Goal: Task Accomplishment & Management: Use online tool/utility

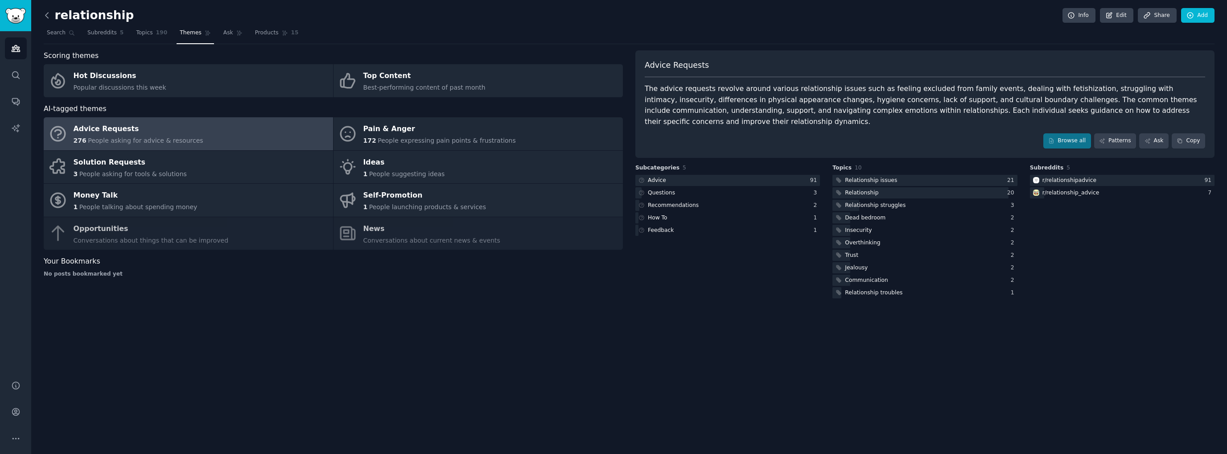
click at [48, 14] on icon at bounding box center [46, 15] width 9 height 9
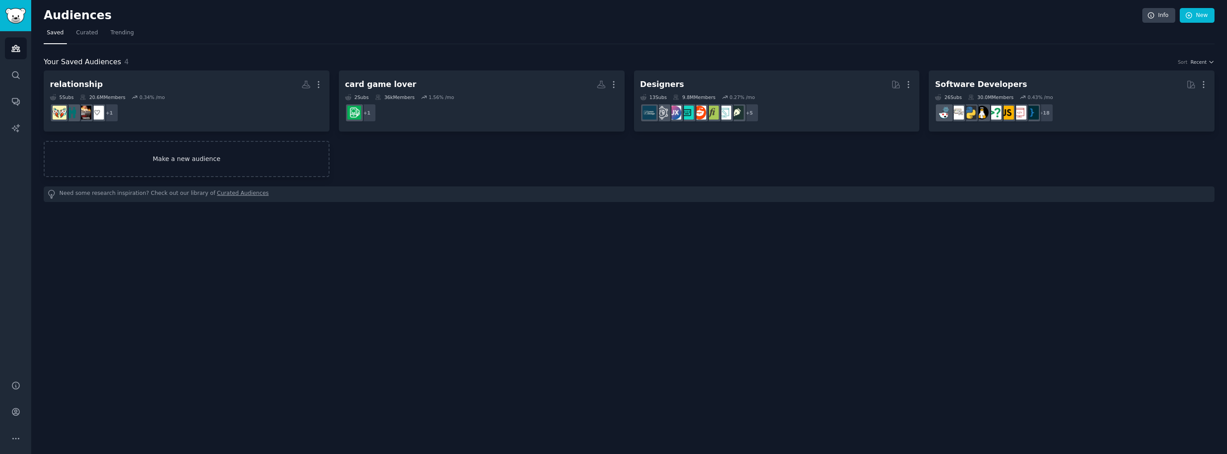
click at [234, 168] on link "Make a new audience" at bounding box center [187, 159] width 286 height 36
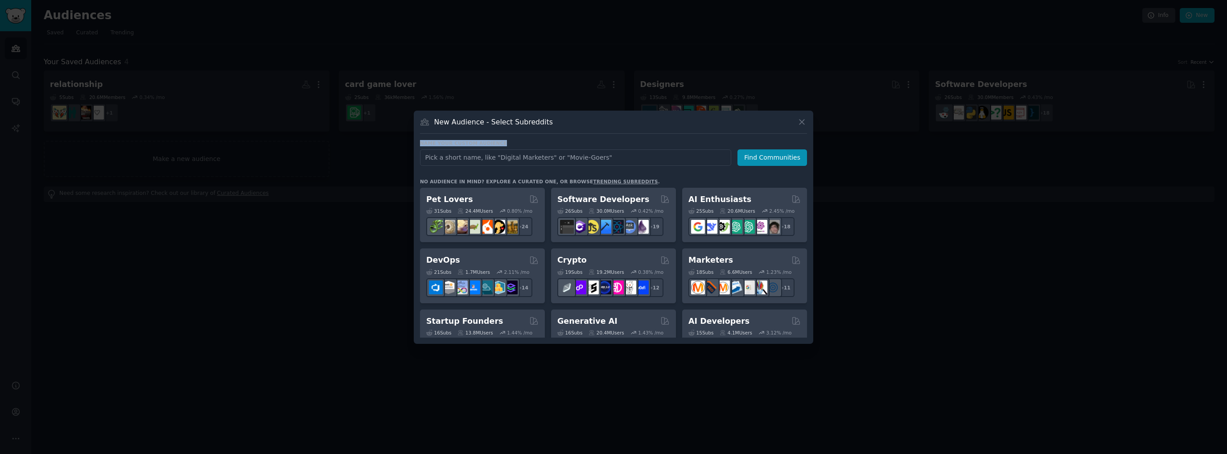
drag, startPoint x: 420, startPoint y: 139, endPoint x: 501, endPoint y: 139, distance: 81.2
click at [501, 139] on div "New Audience - Select Subreddits Name your custom audience Audience Name Find C…" at bounding box center [614, 227] width 400 height 233
click at [518, 165] on input "text" at bounding box center [575, 157] width 311 height 17
click at [519, 175] on div "Name your custom audience Audience Name Find Communities No audience in mind? E…" at bounding box center [613, 239] width 387 height 198
drag, startPoint x: 598, startPoint y: 157, endPoint x: 419, endPoint y: 156, distance: 179.7
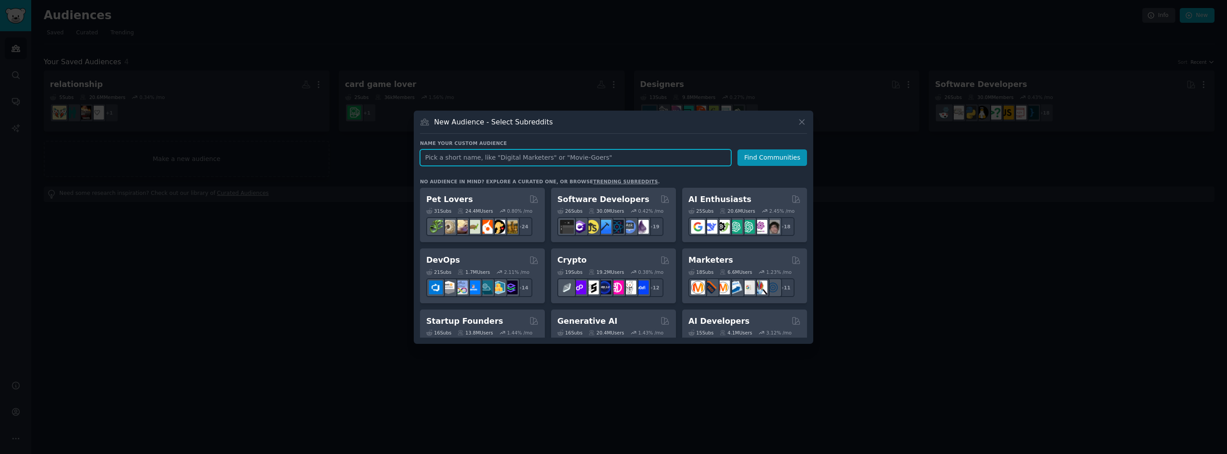
click at [419, 156] on div "New Audience - Select Subreddits Name your custom audience Audience Name Find C…" at bounding box center [614, 227] width 400 height 233
drag, startPoint x: 436, startPoint y: 142, endPoint x: 520, endPoint y: 142, distance: 84.7
click at [520, 142] on h3 "Name your custom audience" at bounding box center [613, 143] width 387 height 6
click at [528, 172] on div "Name your custom audience Audience Name Find Communities No audience in mind? E…" at bounding box center [613, 239] width 387 height 198
click at [498, 156] on input "text" at bounding box center [575, 157] width 311 height 17
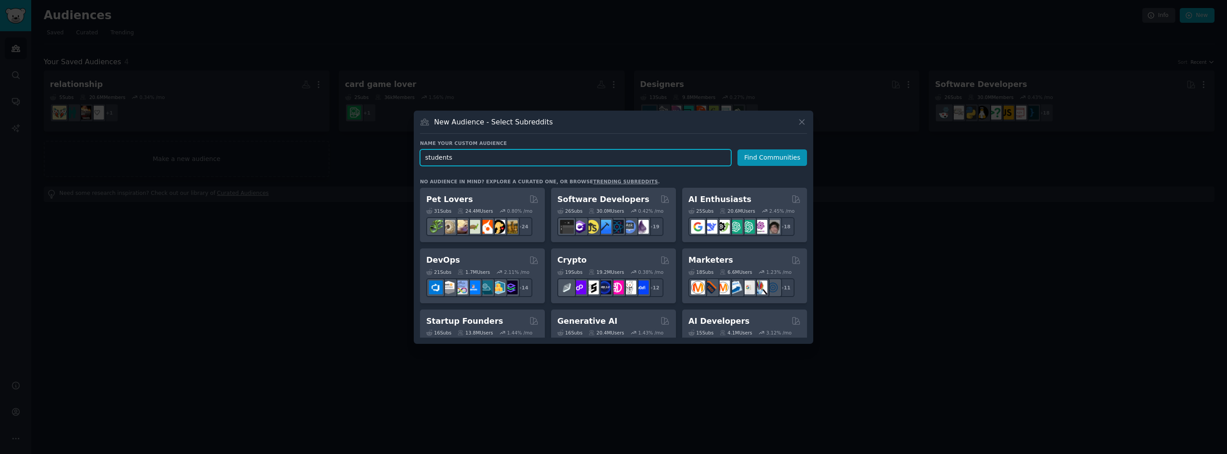
type input "students"
click at [361, 215] on div at bounding box center [613, 227] width 1227 height 454
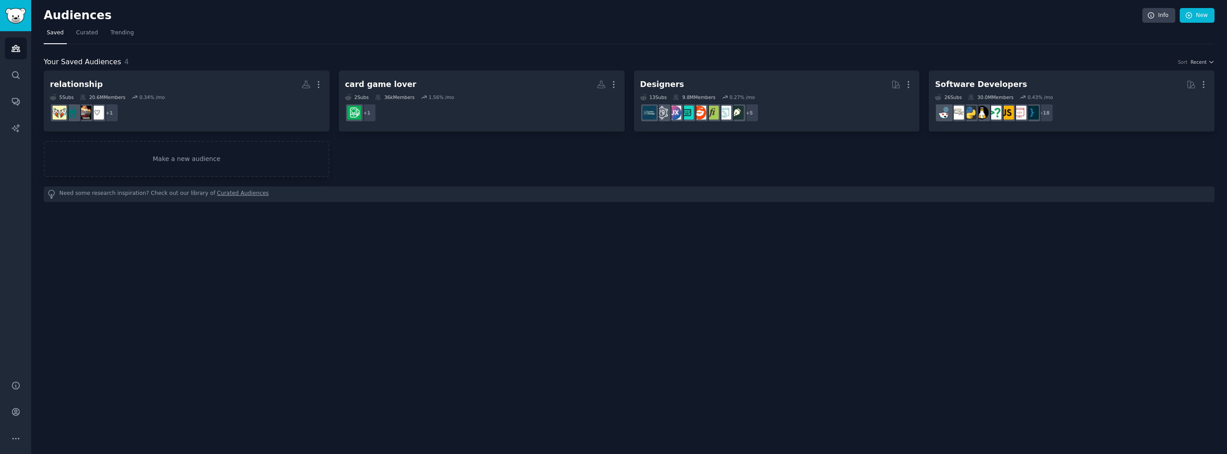
click at [60, 33] on span "Saved" at bounding box center [55, 33] width 17 height 8
click at [78, 33] on span "Curated" at bounding box center [87, 33] width 22 height 8
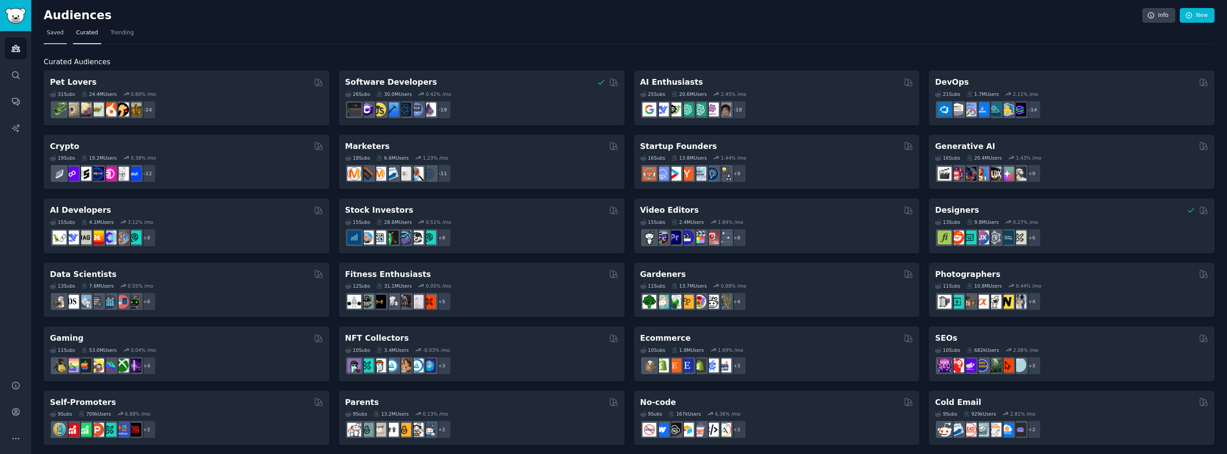
click at [58, 33] on span "Saved" at bounding box center [55, 33] width 17 height 8
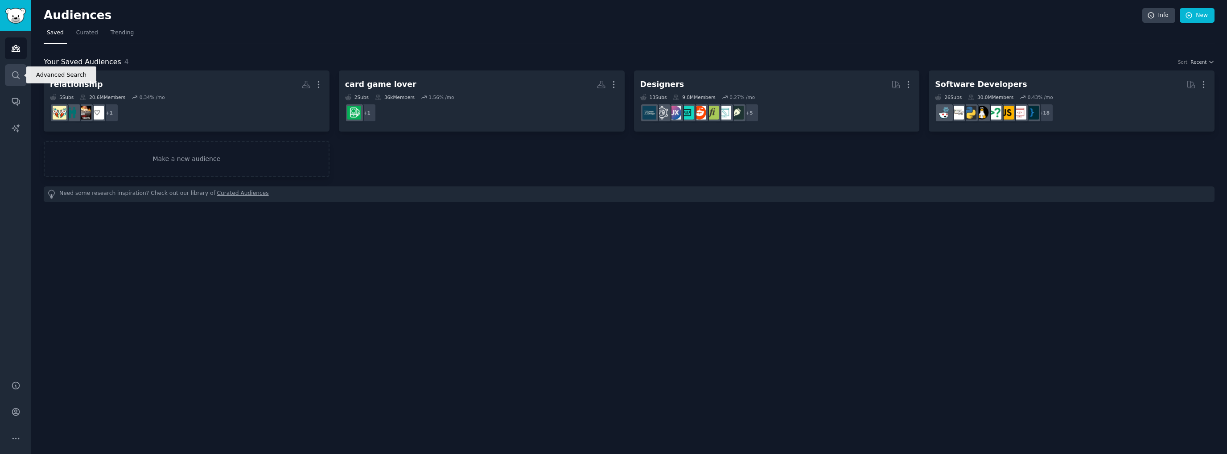
click at [17, 76] on icon "Sidebar" at bounding box center [15, 74] width 9 height 9
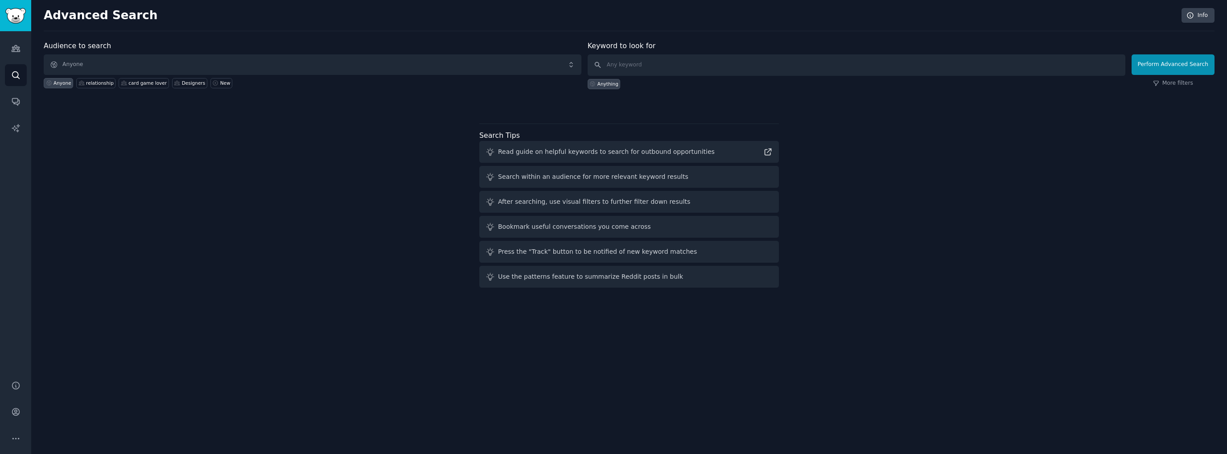
click at [71, 47] on label "Audience to search" at bounding box center [77, 45] width 67 height 8
click at [18, 50] on icon "Sidebar" at bounding box center [15, 48] width 9 height 9
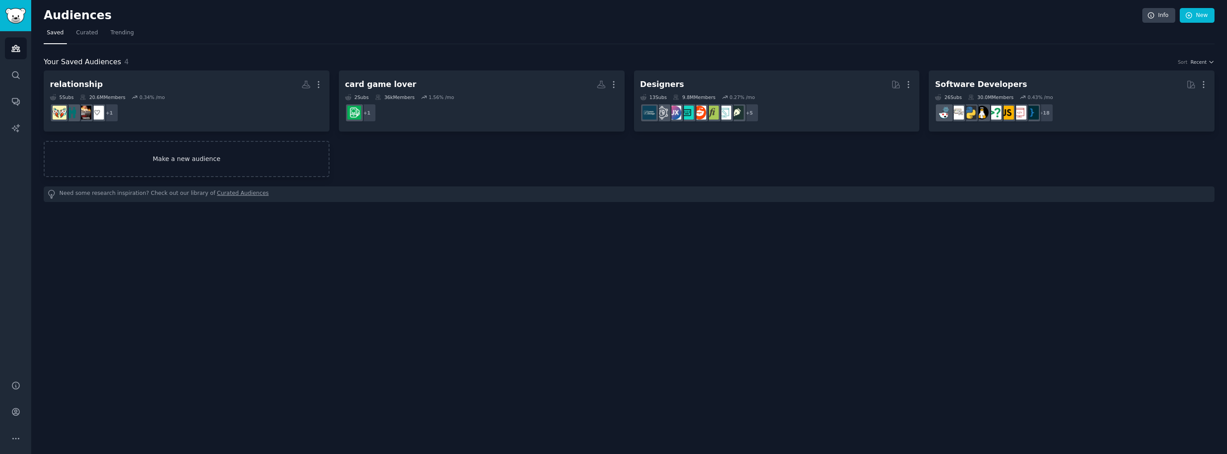
click at [194, 156] on link "Make a new audience" at bounding box center [187, 159] width 286 height 36
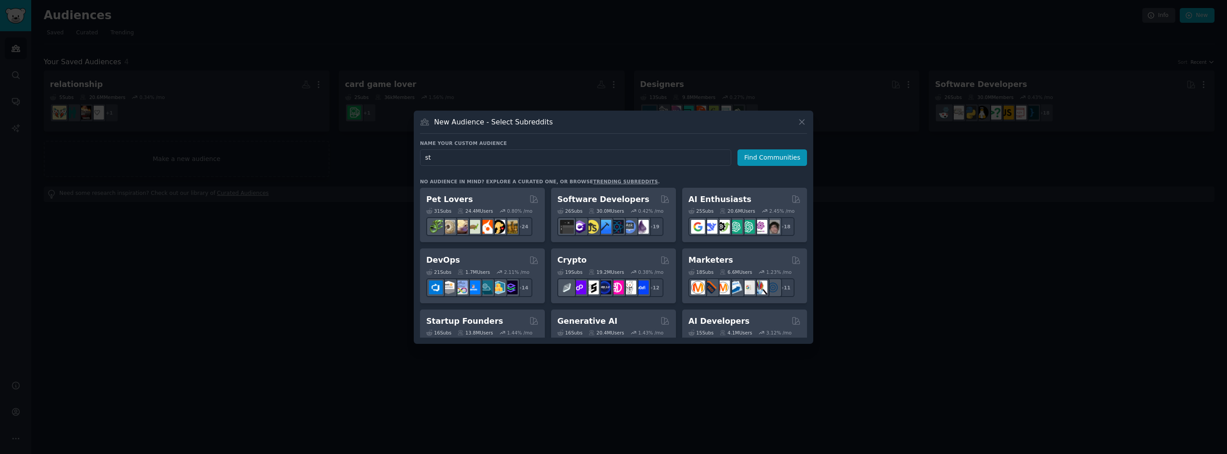
type input "s"
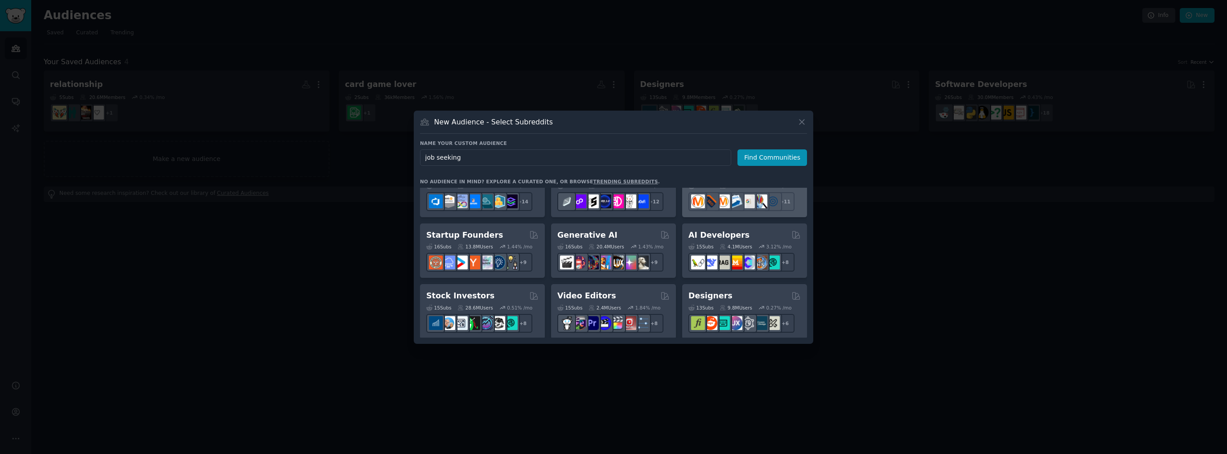
scroll to position [89, 0]
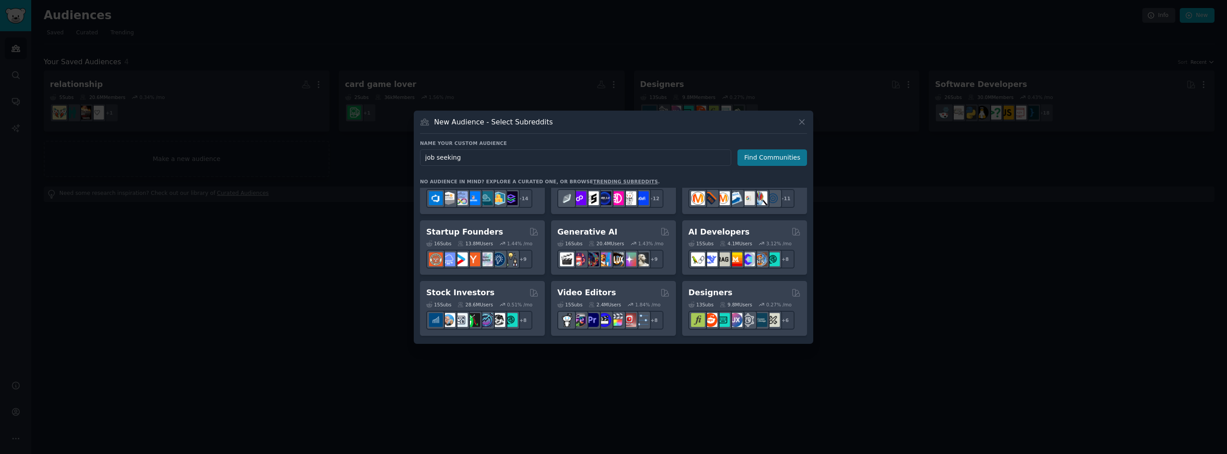
type input "job seeking"
click at [766, 161] on button "Find Communities" at bounding box center [773, 157] width 70 height 17
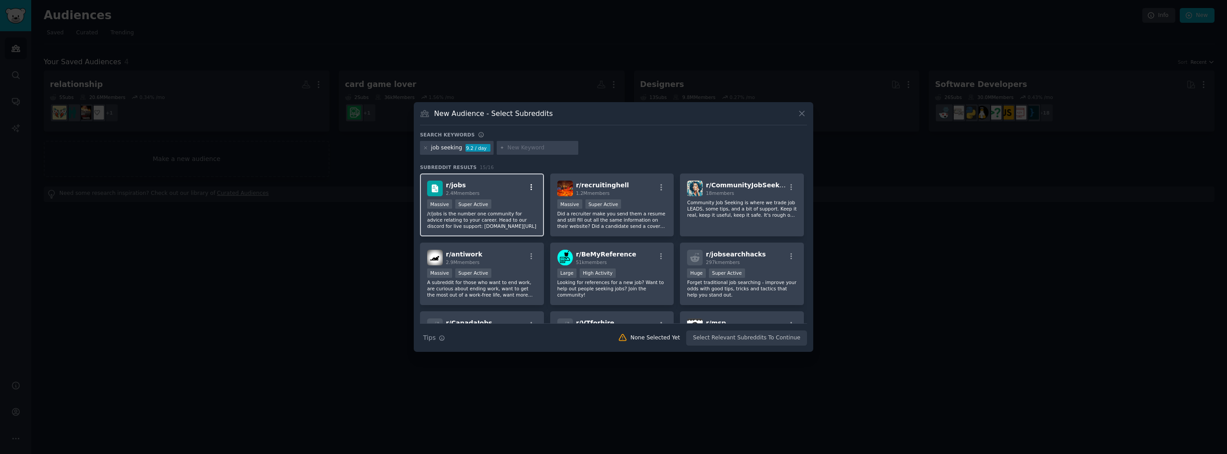
click at [529, 184] on icon "button" at bounding box center [532, 187] width 8 height 8
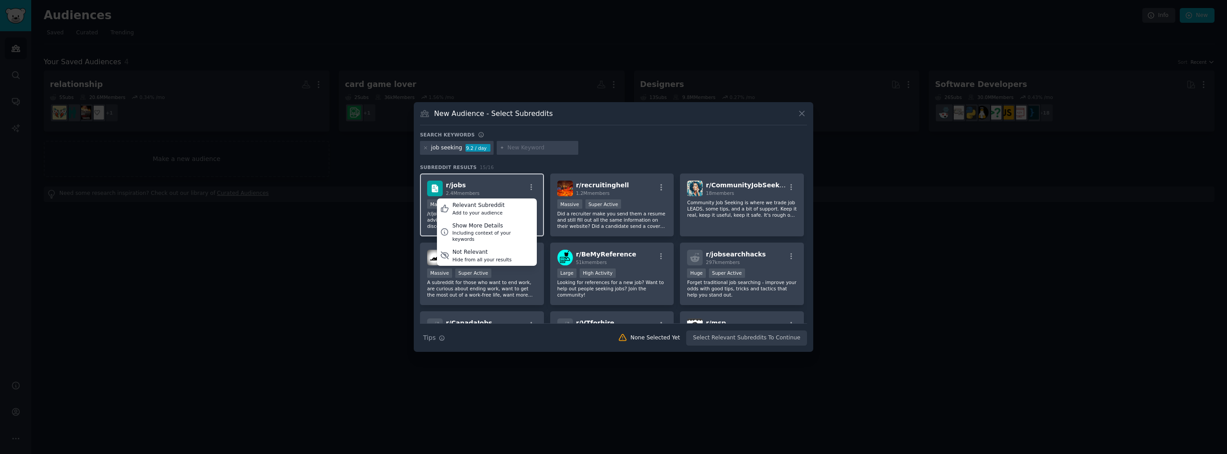
click at [515, 191] on div "r/ jobs 2.4M members Relevant Subreddit Add to your audience Show More Details …" at bounding box center [482, 189] width 110 height 16
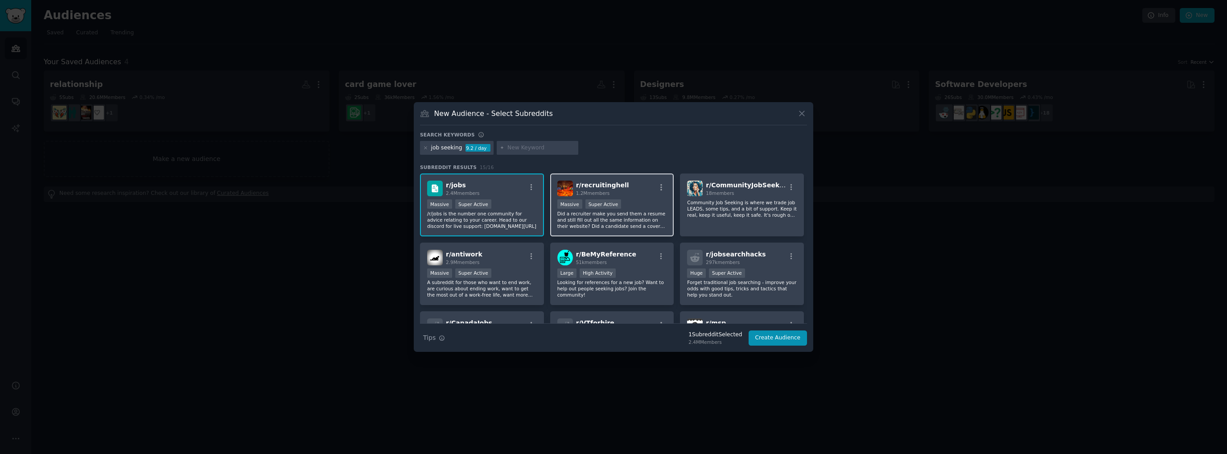
click at [636, 198] on div "r/ recruitinghell 1.2M members >= 95th percentile for submissions / day Massive…" at bounding box center [612, 204] width 124 height 63
click at [749, 216] on p "Community Job Seeking is where we trade job LEADS, some tips, and a bit of supp…" at bounding box center [742, 208] width 110 height 19
click at [730, 213] on p "Community Job Seeking is where we trade job LEADS, some tips, and a bit of supp…" at bounding box center [742, 208] width 110 height 19
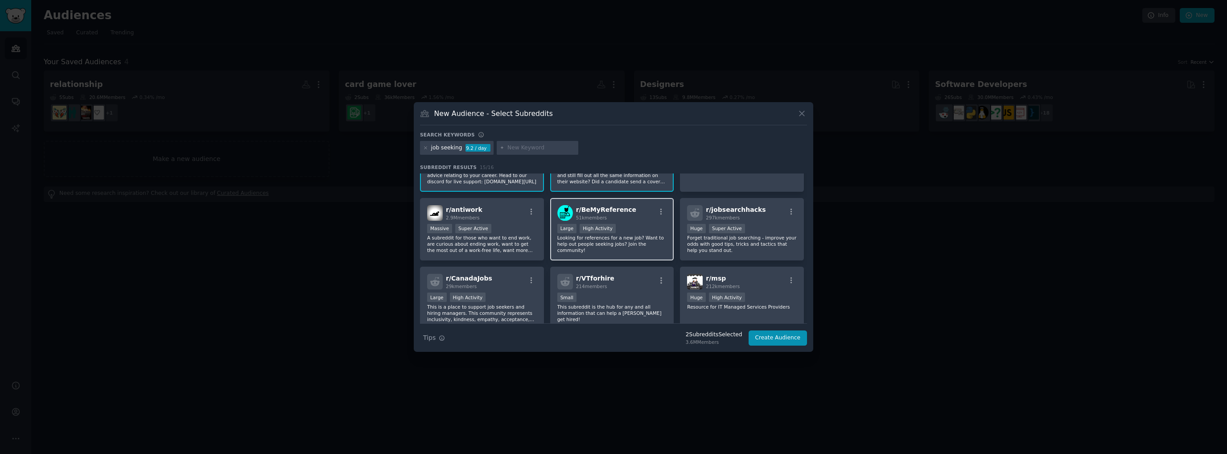
click at [640, 247] on div "r/ BeMyReference 51k members Large High Activity Looking for references for a n…" at bounding box center [612, 229] width 124 height 63
click at [755, 232] on div "100,000 - 1,000,000 members Huge Super Active" at bounding box center [742, 229] width 110 height 11
click at [517, 298] on div "Large High Activity" at bounding box center [482, 298] width 110 height 11
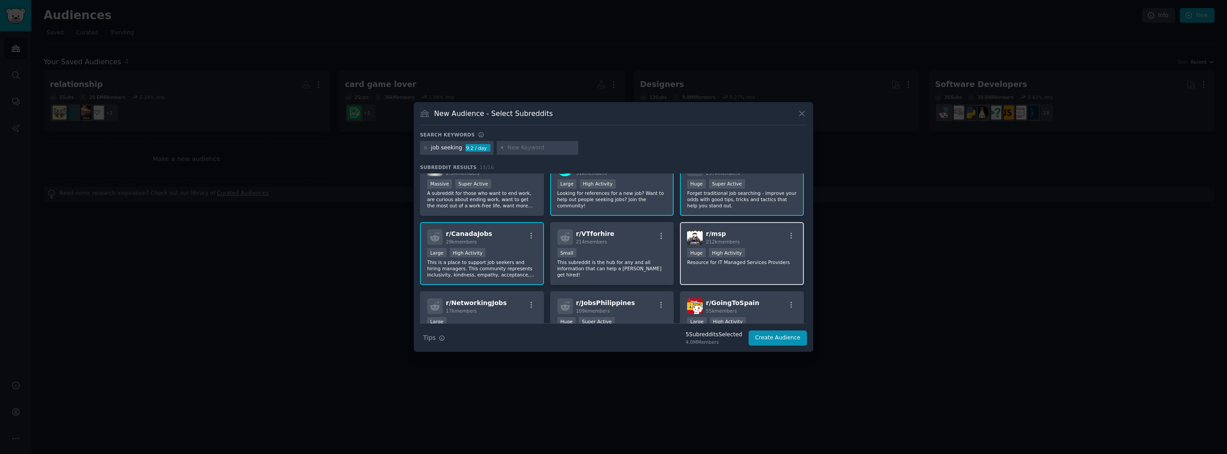
scroll to position [89, 0]
click at [715, 276] on div "r/ msp 212k members 100,000 - 1,000,000 members Huge High Activity Resource for…" at bounding box center [742, 253] width 124 height 63
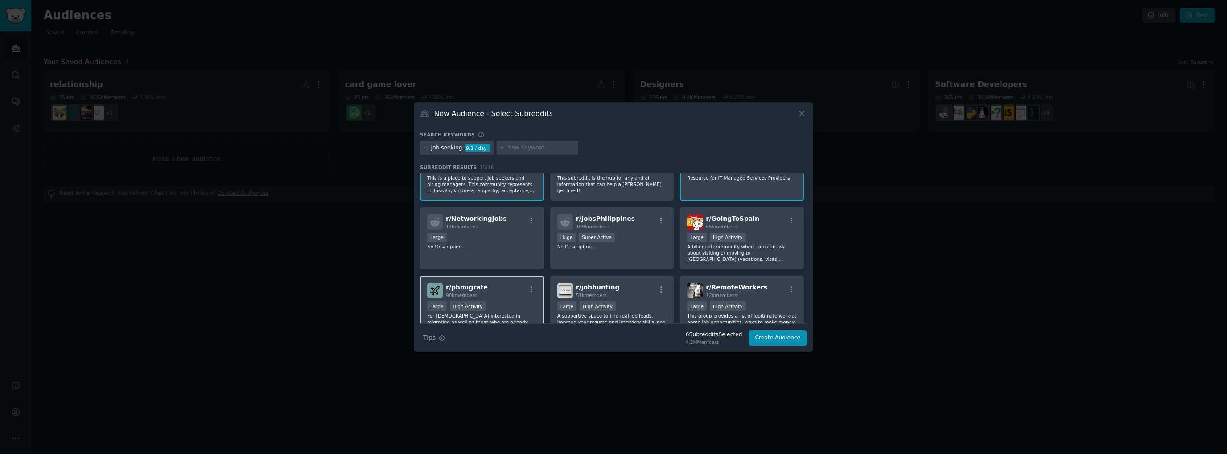
scroll to position [173, 0]
click at [502, 257] on div "r/ NetworkingJobs 17k members Large No Description..." at bounding box center [482, 238] width 124 height 63
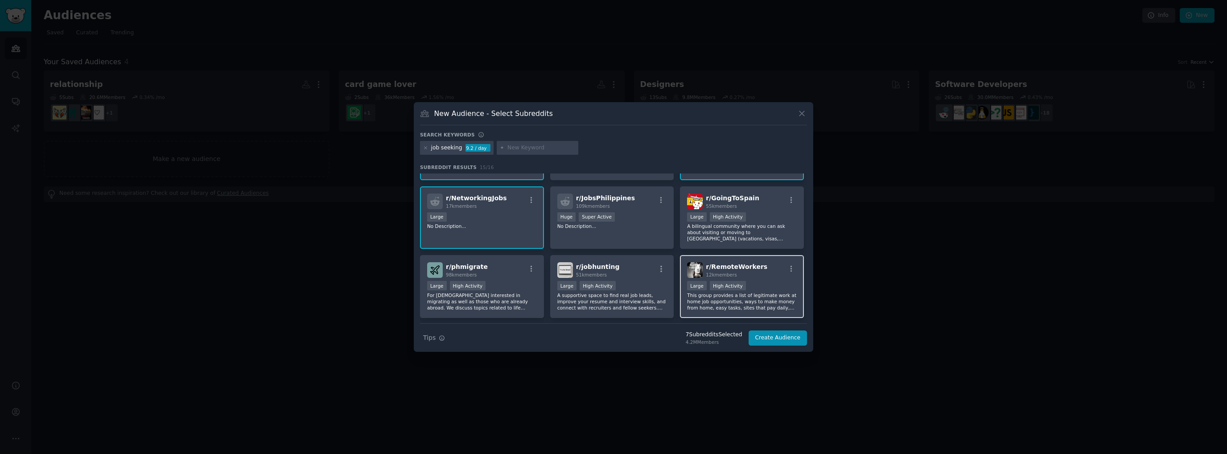
scroll to position [218, 0]
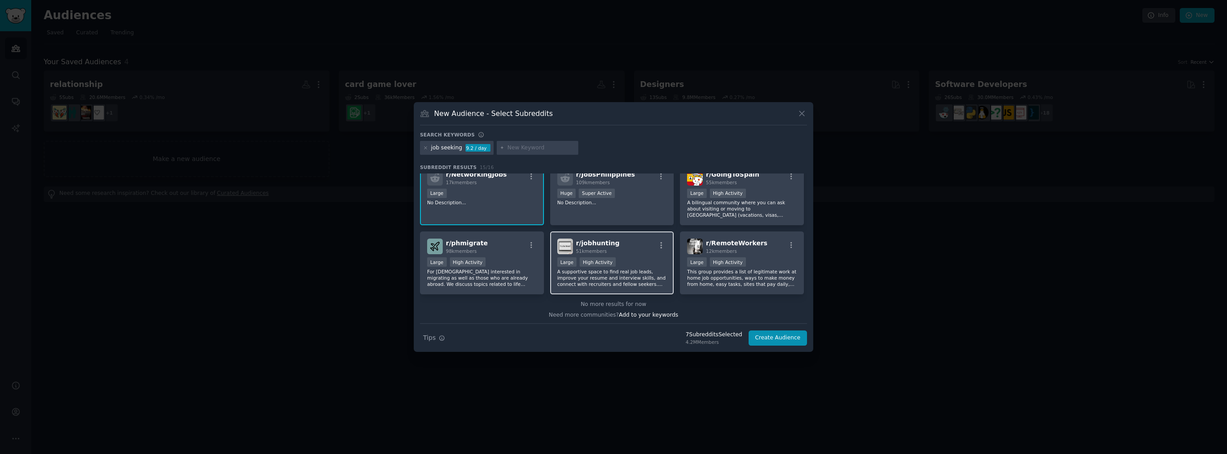
click at [631, 265] on div "10,000 - 100,000 members Large High Activity" at bounding box center [612, 262] width 110 height 11
click at [781, 338] on button "Create Audience" at bounding box center [778, 337] width 59 height 15
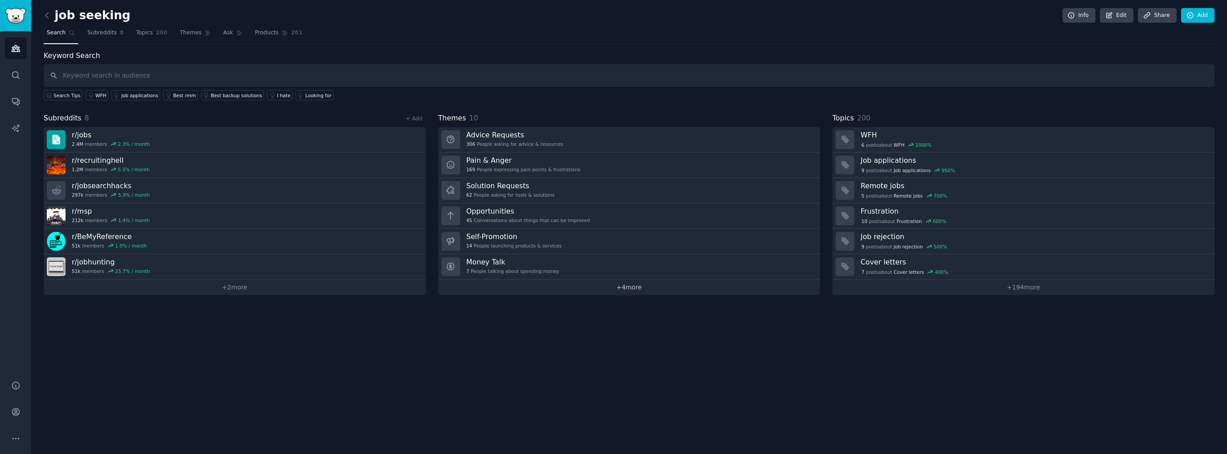
click at [627, 282] on link "+ 4 more" at bounding box center [629, 288] width 382 height 16
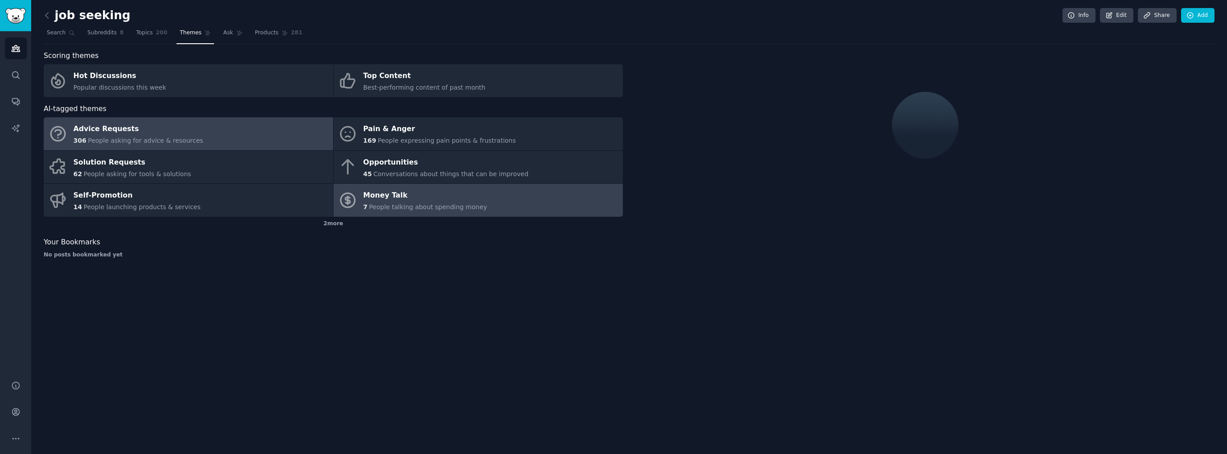
click at [444, 200] on div "Money Talk" at bounding box center [425, 196] width 124 height 14
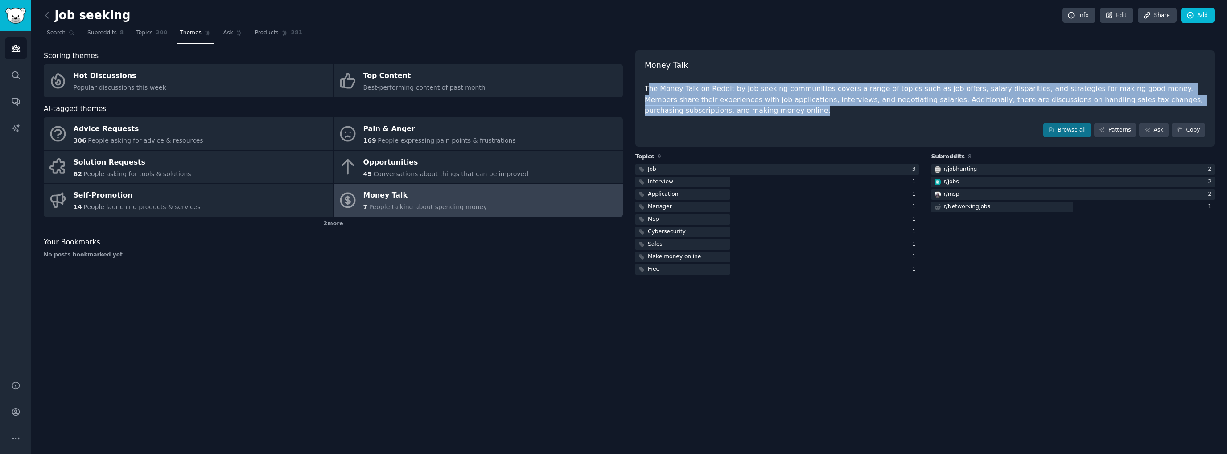
drag, startPoint x: 650, startPoint y: 93, endPoint x: 1208, endPoint y: 109, distance: 558.1
click at [1208, 109] on div "Money Talk The Money Talk on Reddit by job seeking communities covers a range o…" at bounding box center [925, 98] width 579 height 97
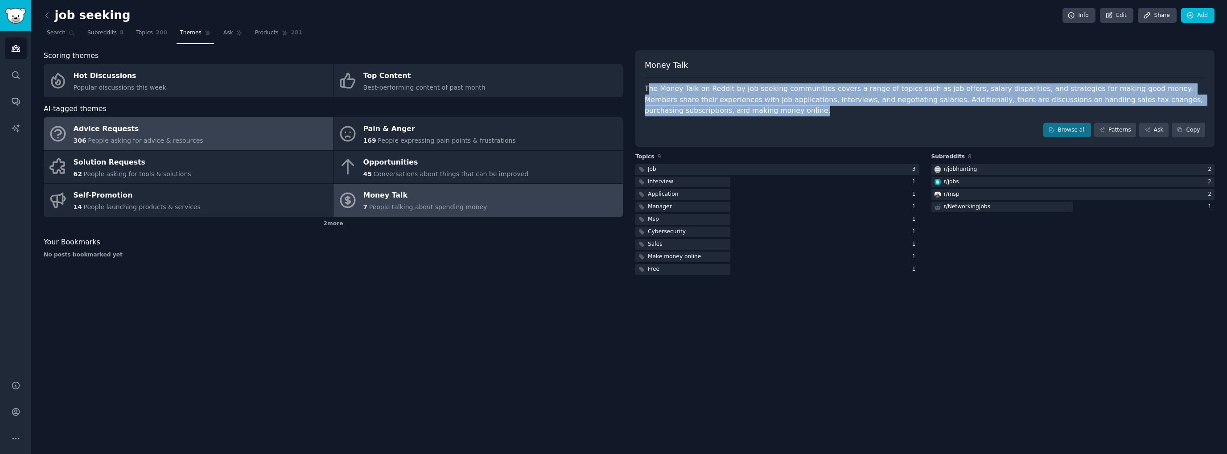
click at [228, 140] on link "Advice Requests 306 People asking for advice & resources" at bounding box center [188, 133] width 289 height 33
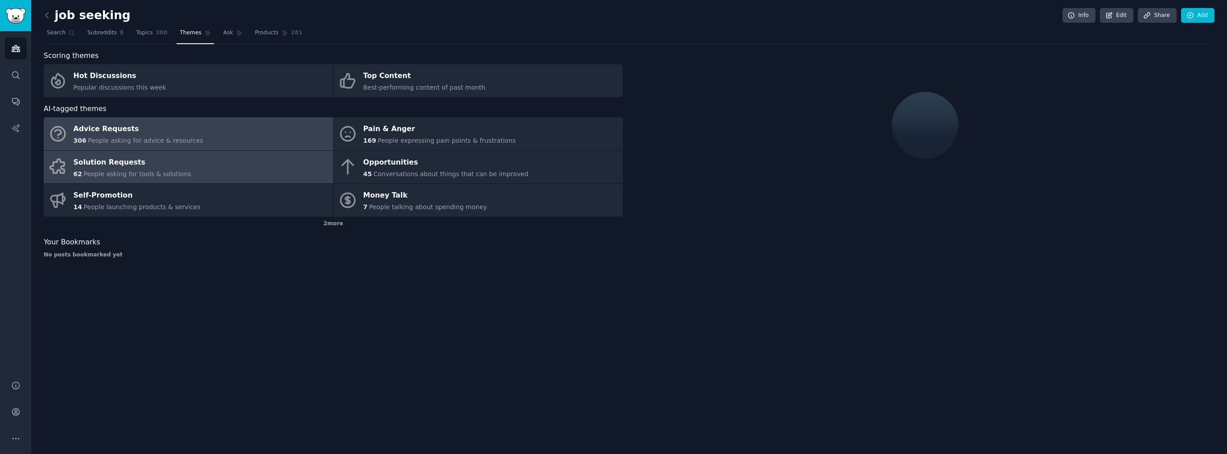
click at [229, 166] on link "Solution Requests 62 People asking for tools & solutions" at bounding box center [188, 167] width 289 height 33
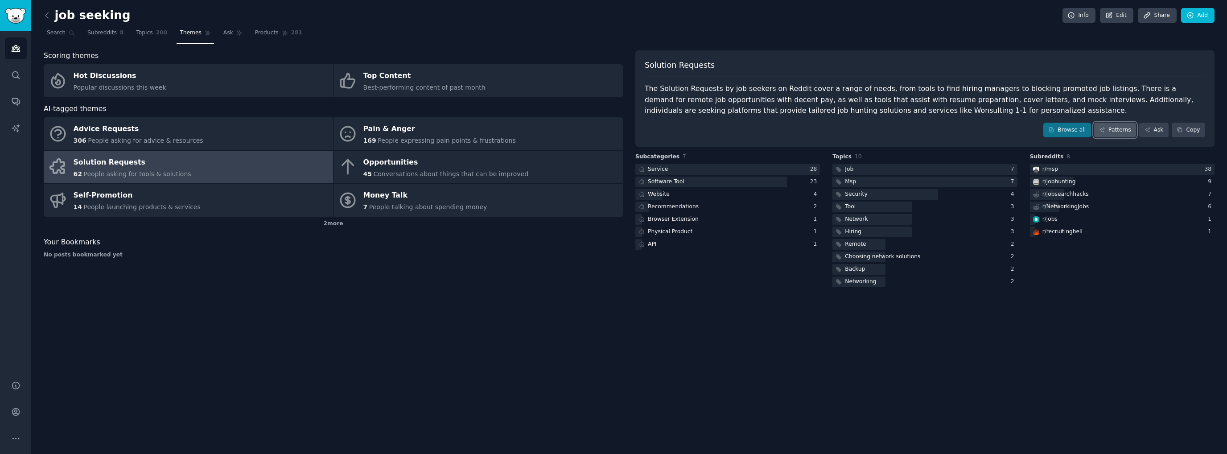
click at [1113, 134] on link "Patterns" at bounding box center [1115, 130] width 42 height 15
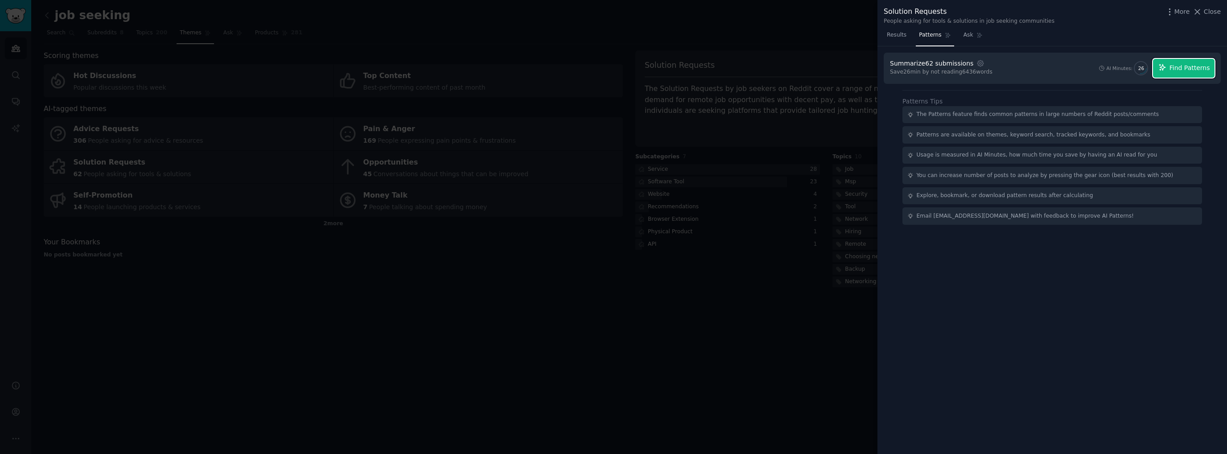
click at [1199, 68] on span "Find Patterns" at bounding box center [1190, 67] width 41 height 9
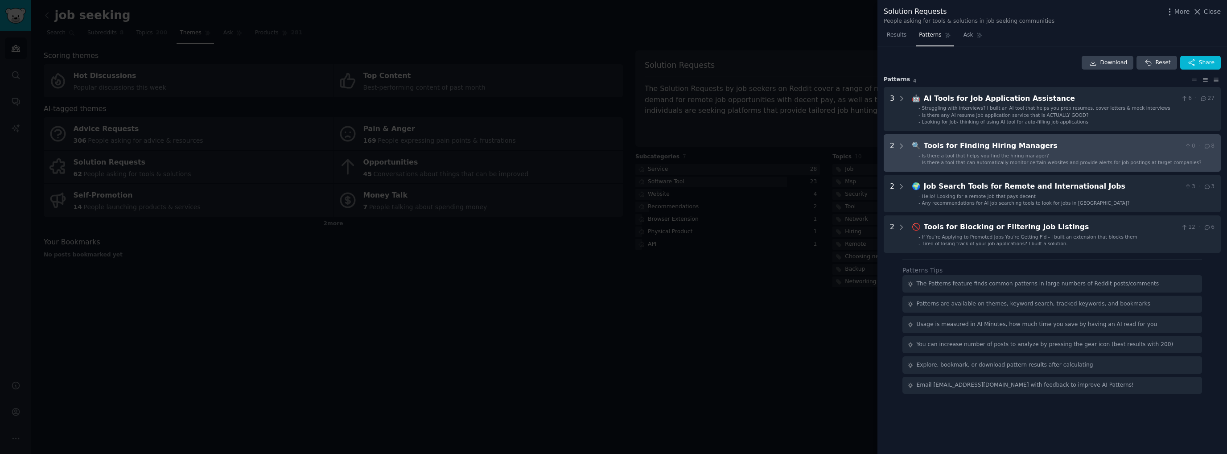
click at [982, 157] on span "Is there a tool that helps you find the hiring manager?" at bounding box center [985, 155] width 127 height 5
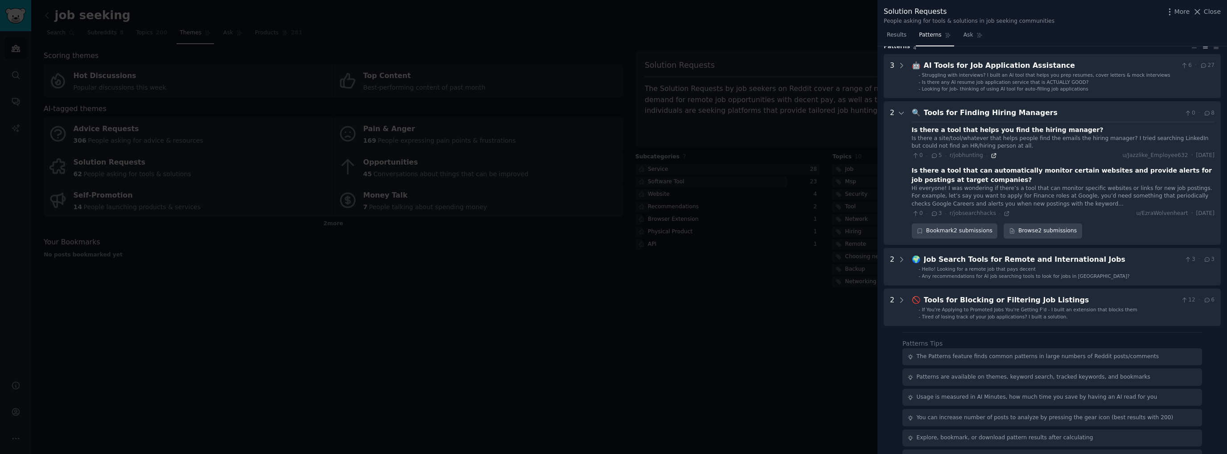
scroll to position [10, 0]
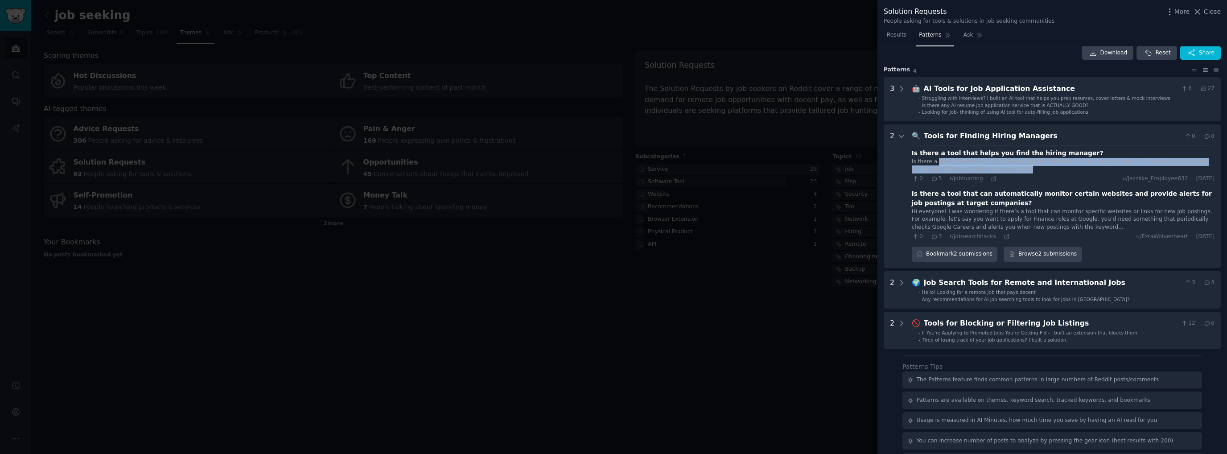
drag, startPoint x: 936, startPoint y: 160, endPoint x: 1061, endPoint y: 167, distance: 126.0
click at [1061, 167] on div "Is there a site/tool/whatever that helps people find the emails the hiring mana…" at bounding box center [1063, 166] width 303 height 16
click at [1051, 170] on div "Is there a site/tool/whatever that helps people find the emails the hiring mana…" at bounding box center [1063, 166] width 303 height 16
drag, startPoint x: 1050, startPoint y: 162, endPoint x: 1071, endPoint y: 172, distance: 22.7
click at [1071, 172] on div "Is there a site/tool/whatever that helps people find the emails the hiring mana…" at bounding box center [1063, 166] width 303 height 16
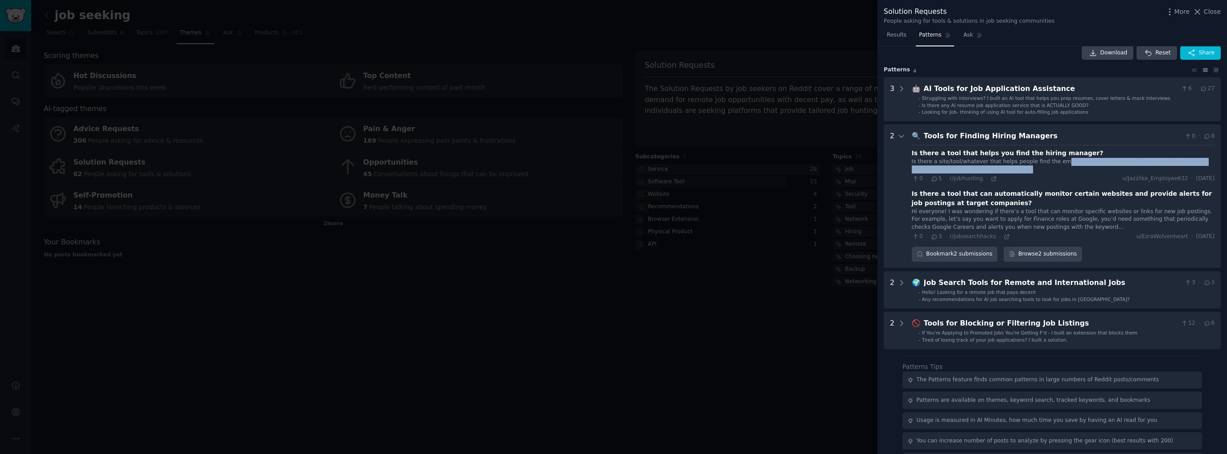
click at [1026, 170] on div "Is there a site/tool/whatever that helps people find the emails the hiring mana…" at bounding box center [1063, 166] width 303 height 16
click at [991, 179] on icon at bounding box center [994, 179] width 6 height 6
